Goal: Use online tool/utility: Utilize a website feature to perform a specific function

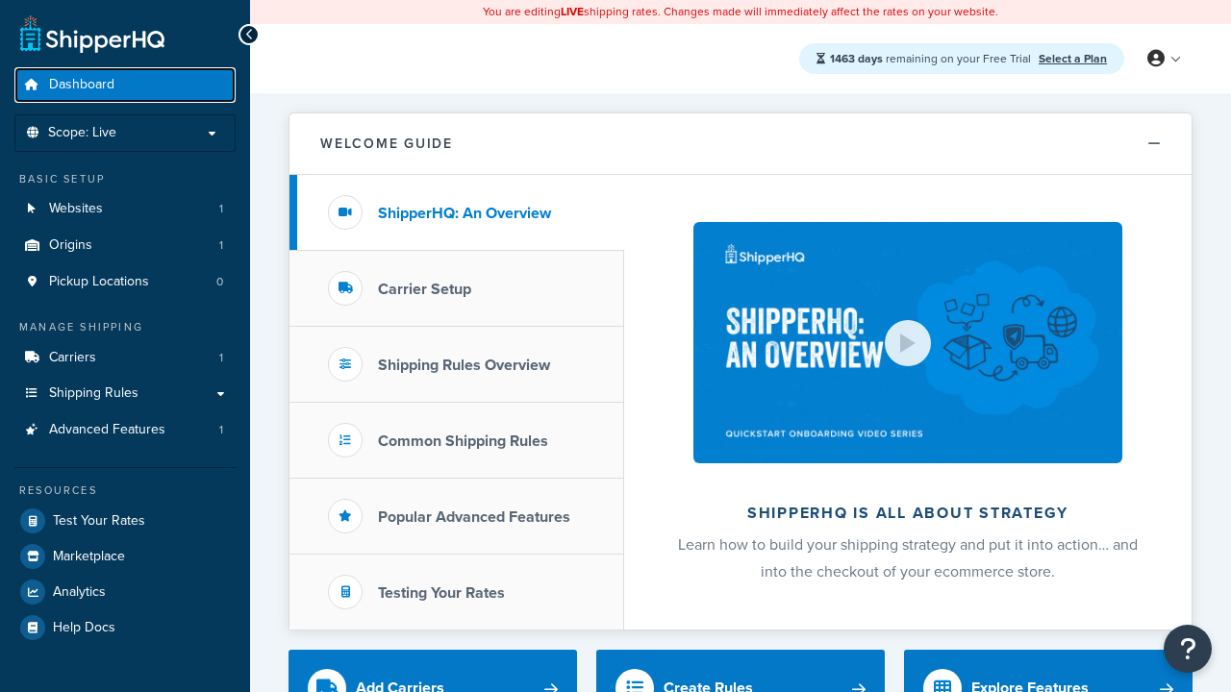
click at [82, 85] on span "Dashboard" at bounding box center [81, 85] width 65 height 16
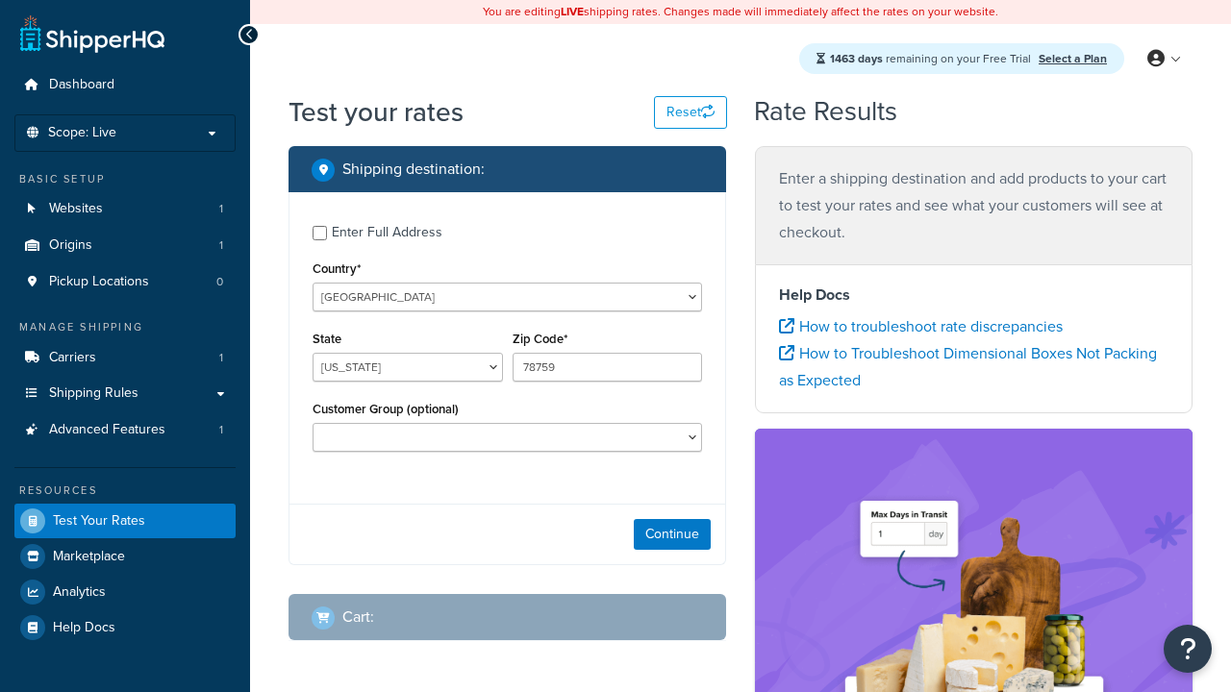
select select "TX"
